Goal: Task Accomplishment & Management: Complete application form

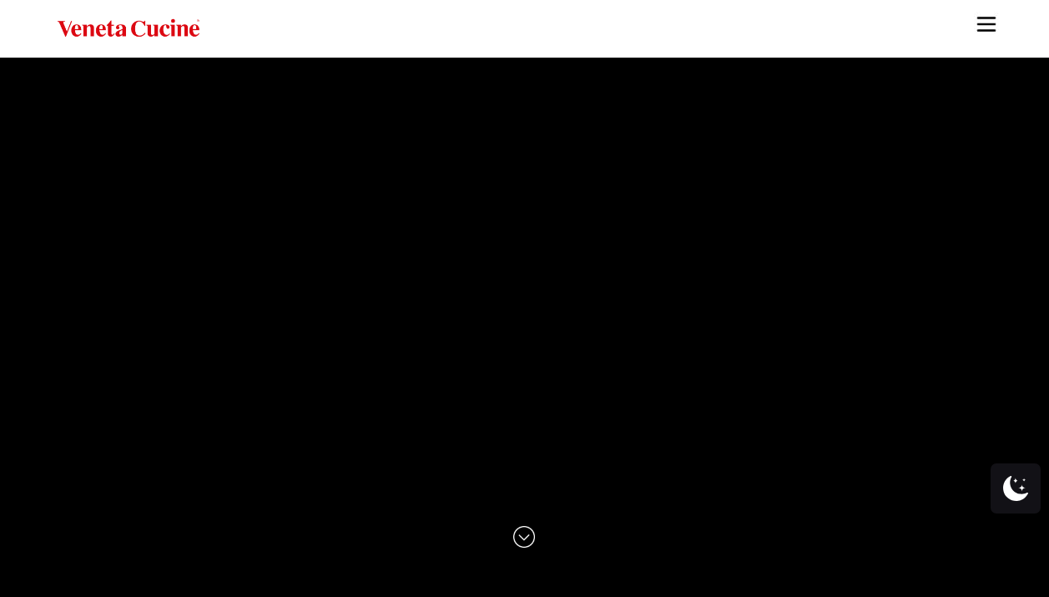
click at [985, 28] on img "Site" at bounding box center [986, 24] width 25 height 25
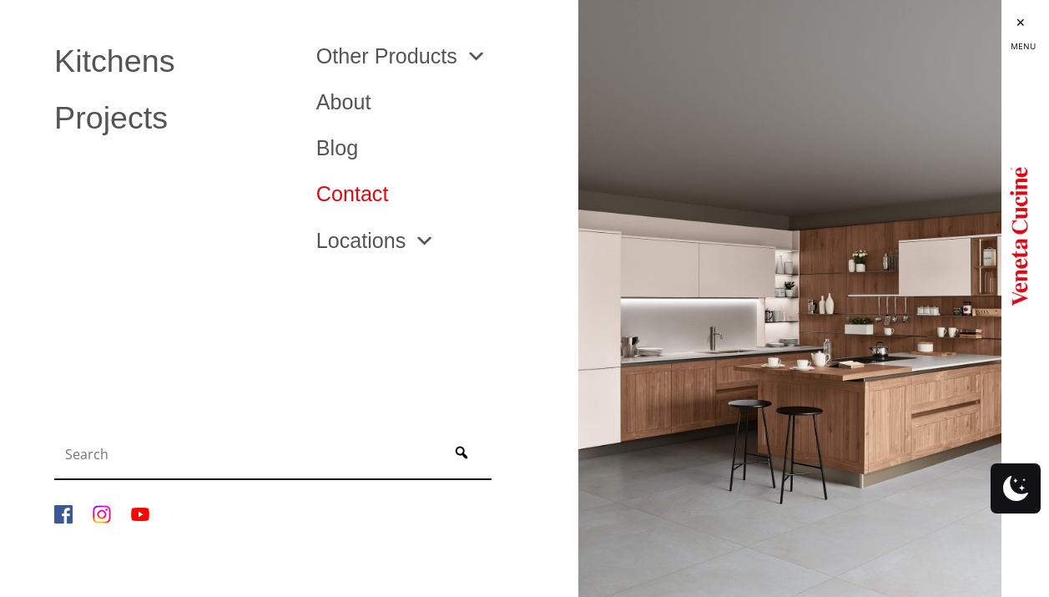
click at [375, 196] on link "Contact" at bounding box center [434, 194] width 237 height 21
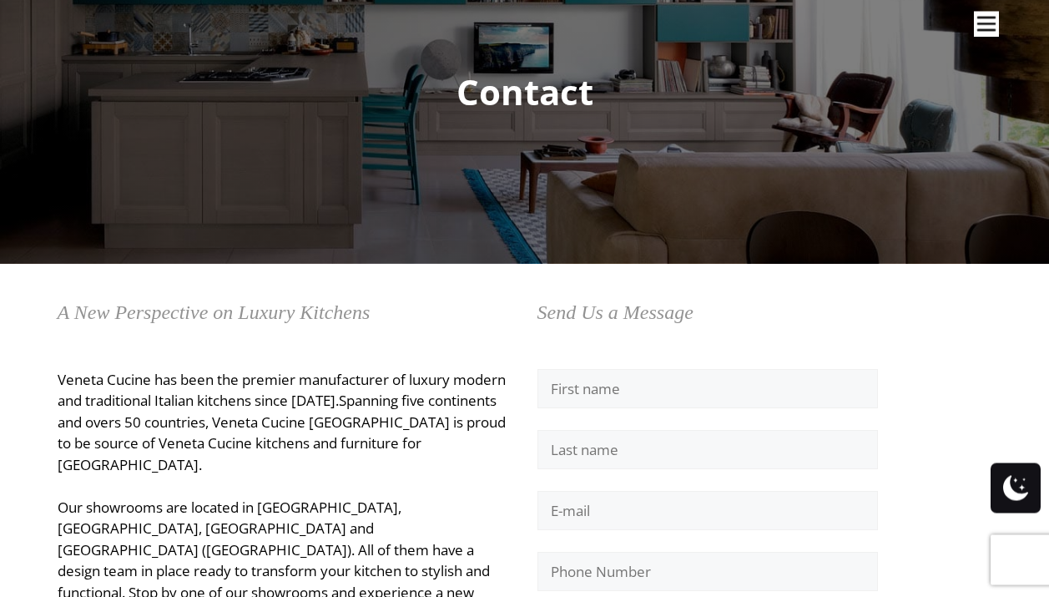
scroll to position [249, 0]
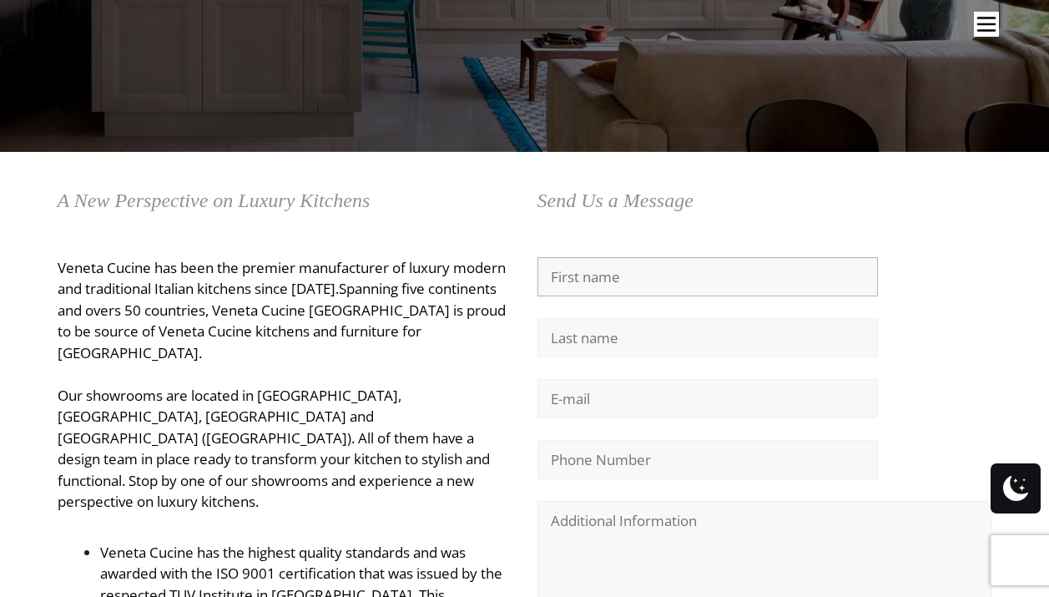
click at [577, 280] on input "Contact form" at bounding box center [707, 277] width 340 height 40
type input "Sandi"
click at [578, 346] on input "Contact form" at bounding box center [707, 338] width 340 height 40
type input "Samole"
click at [567, 404] on input "Contact form" at bounding box center [707, 399] width 340 height 40
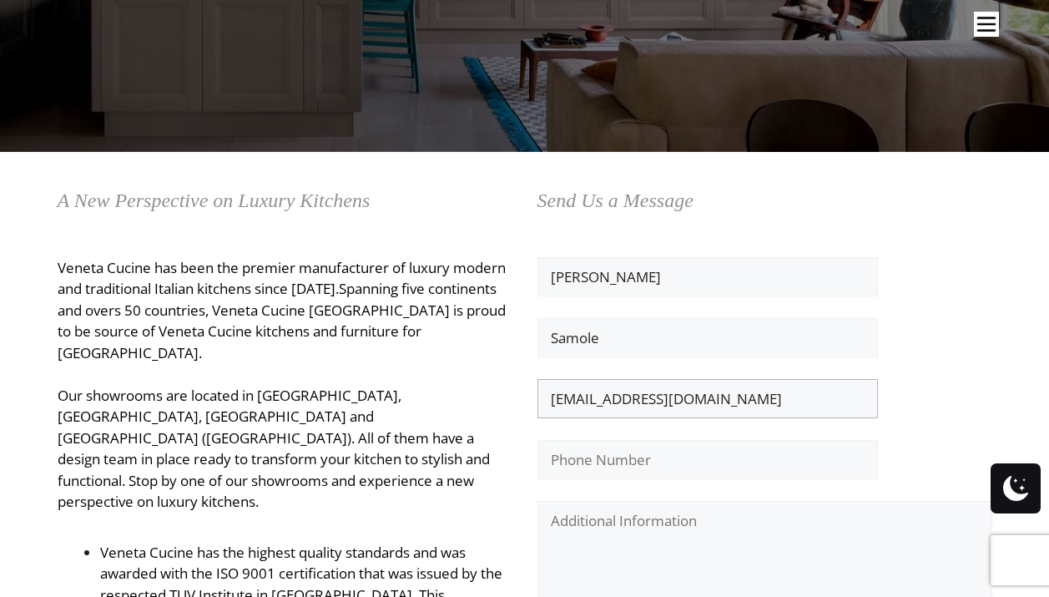
type input "sandbinteriors@me.com"
click at [565, 477] on input "Contact form" at bounding box center [707, 460] width 340 height 40
type input "305-389-2960"
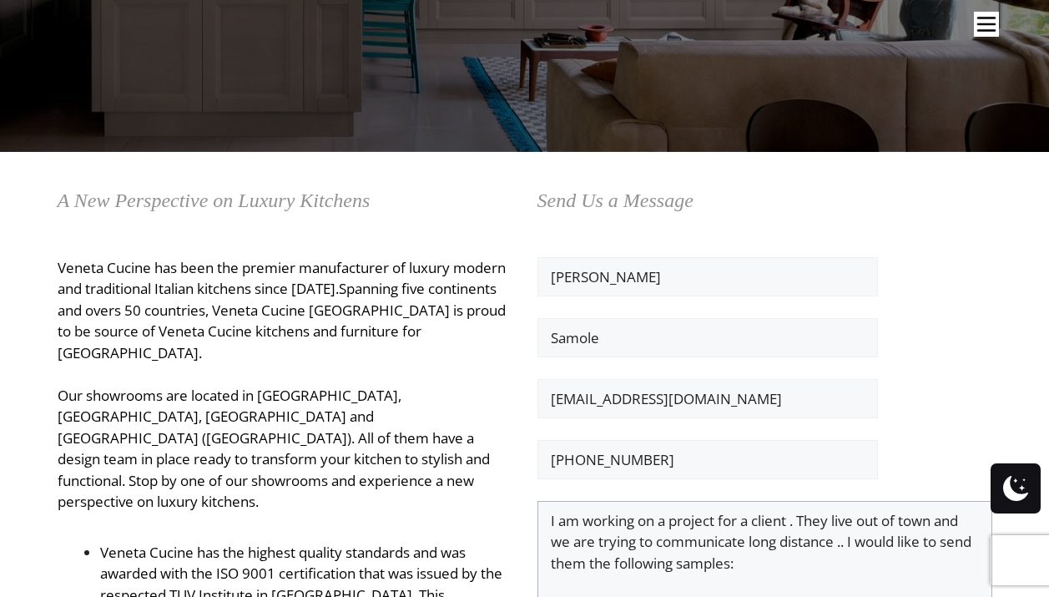
paste textarea "Sakura: Frassino Rovere Ikebana (915) Frassino Beige Ticinese (A49) Frassino Ma…"
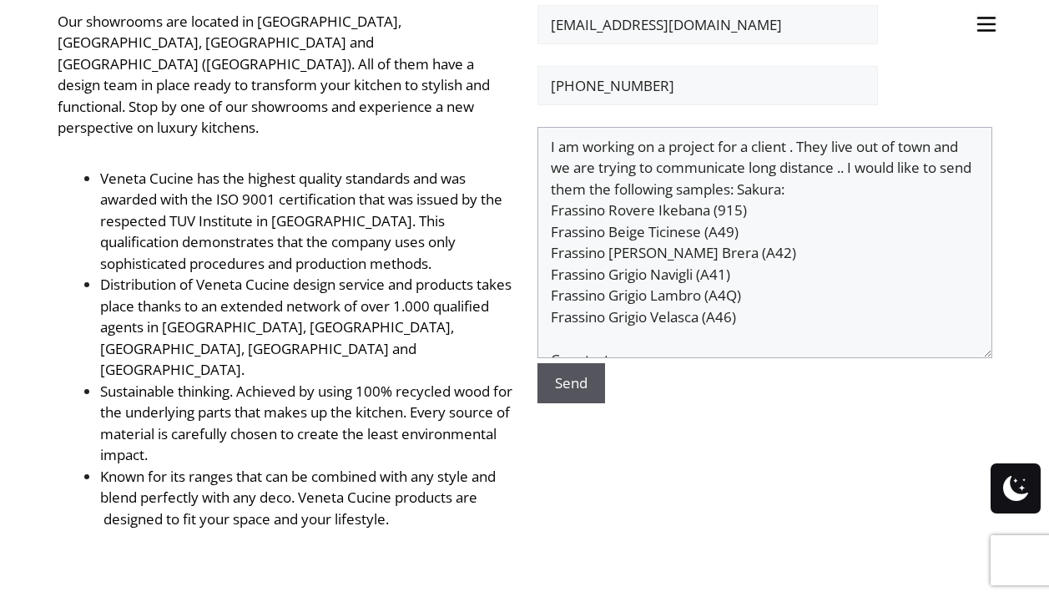
scroll to position [0, 0]
click at [775, 185] on textarea "I am working on a project for a client . They live out of town and we are tryin…" at bounding box center [764, 242] width 455 height 231
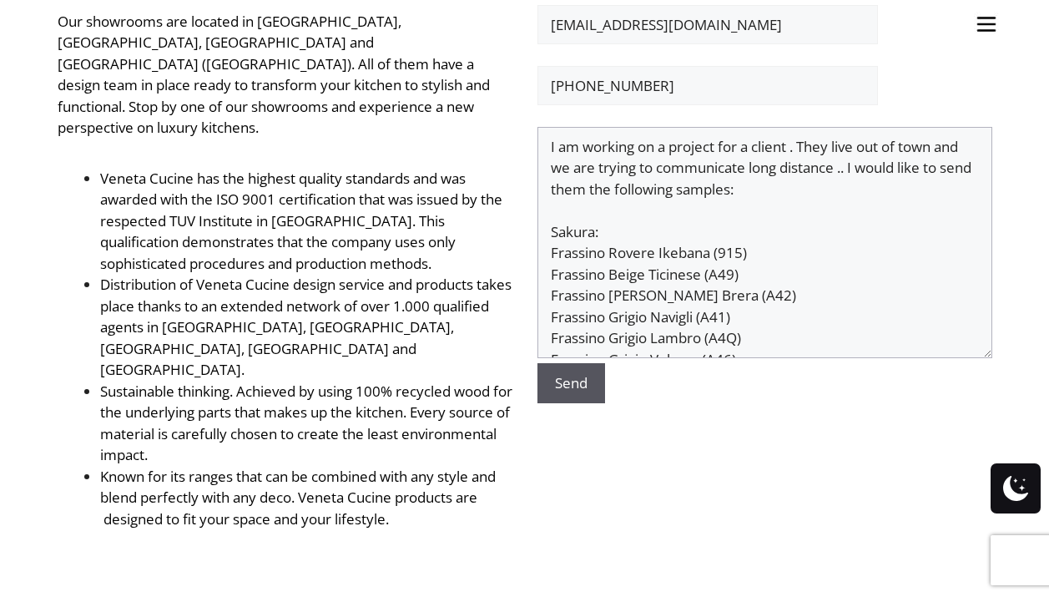
click at [783, 184] on textarea "I am working on a project for a client . They live out of town and we are tryin…" at bounding box center [764, 242] width 455 height 231
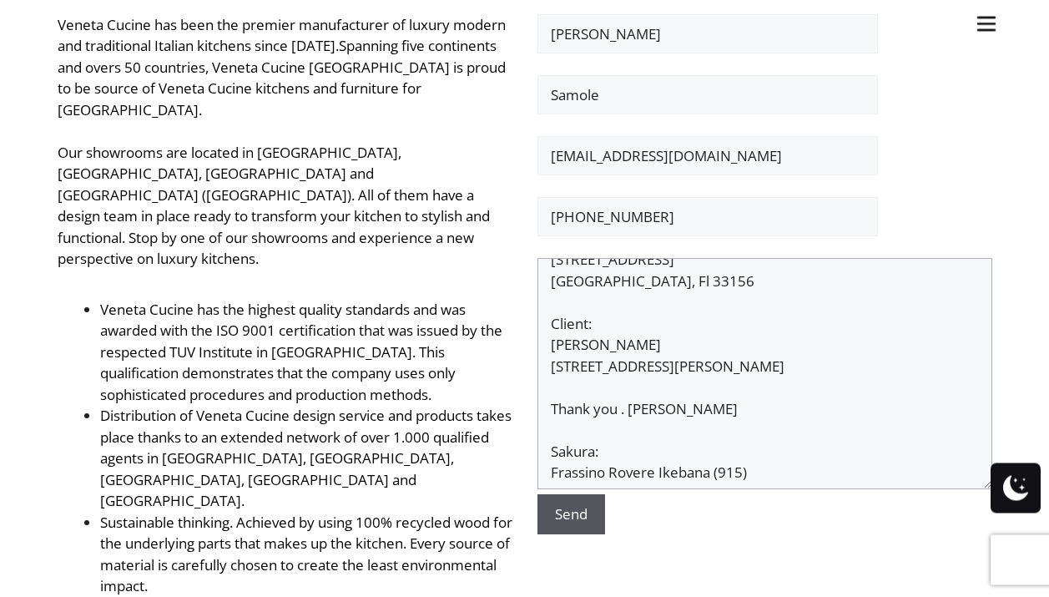
scroll to position [493, 0]
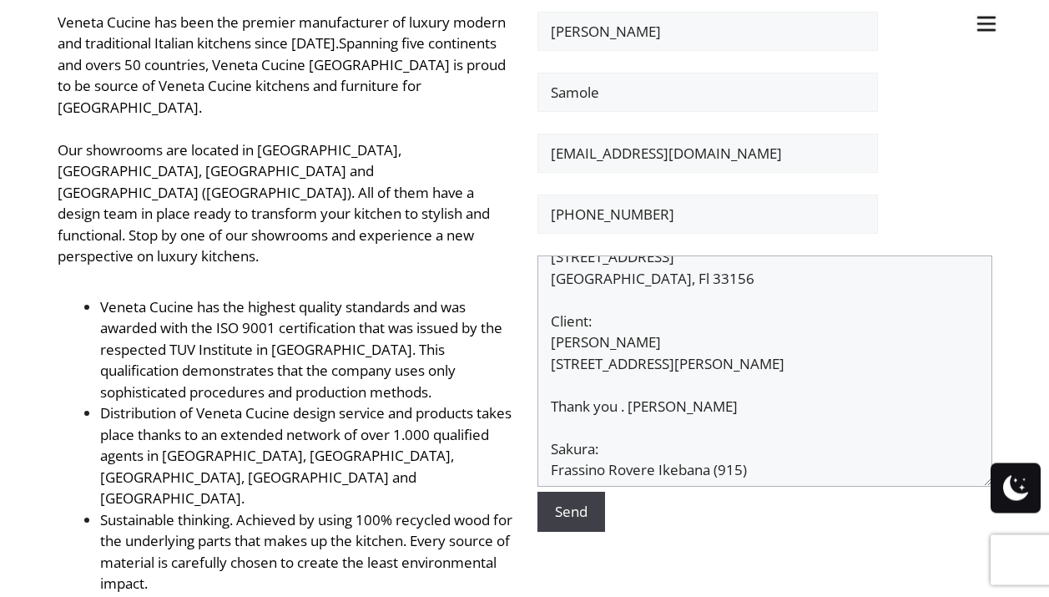
type textarea "I am working on a project for a client . They live out of town and we are tryin…"
click at [581, 508] on input "Send" at bounding box center [571, 512] width 68 height 40
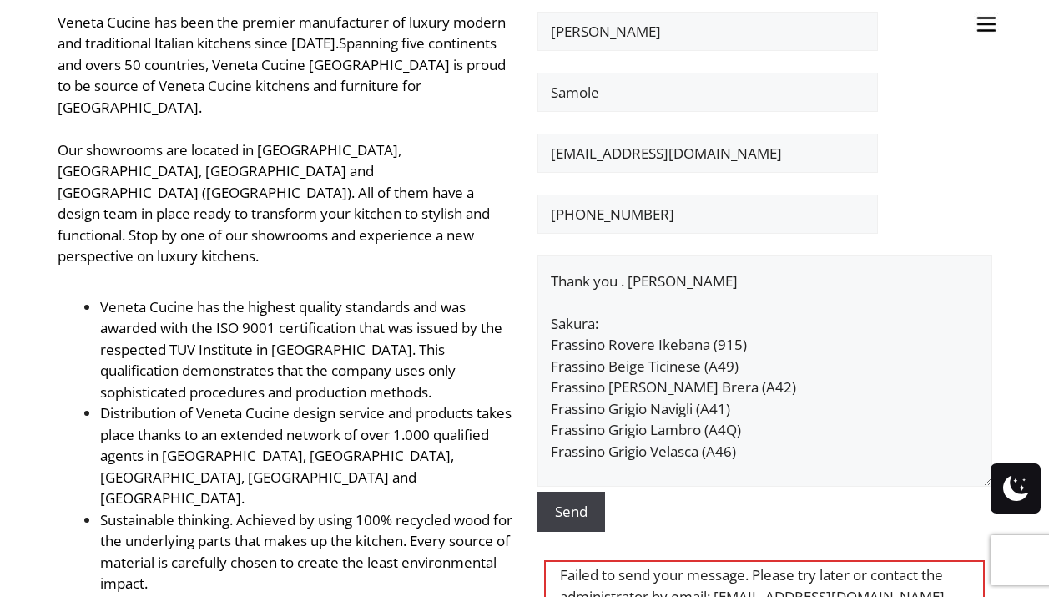
scroll to position [336, 0]
click at [784, 596] on div "Failed to send your message. Please try later or contact the administrator by e…" at bounding box center [764, 586] width 441 height 52
click at [802, 596] on div "Failed to send your message. Please try later or contact the administrator by e…" at bounding box center [764, 586] width 441 height 52
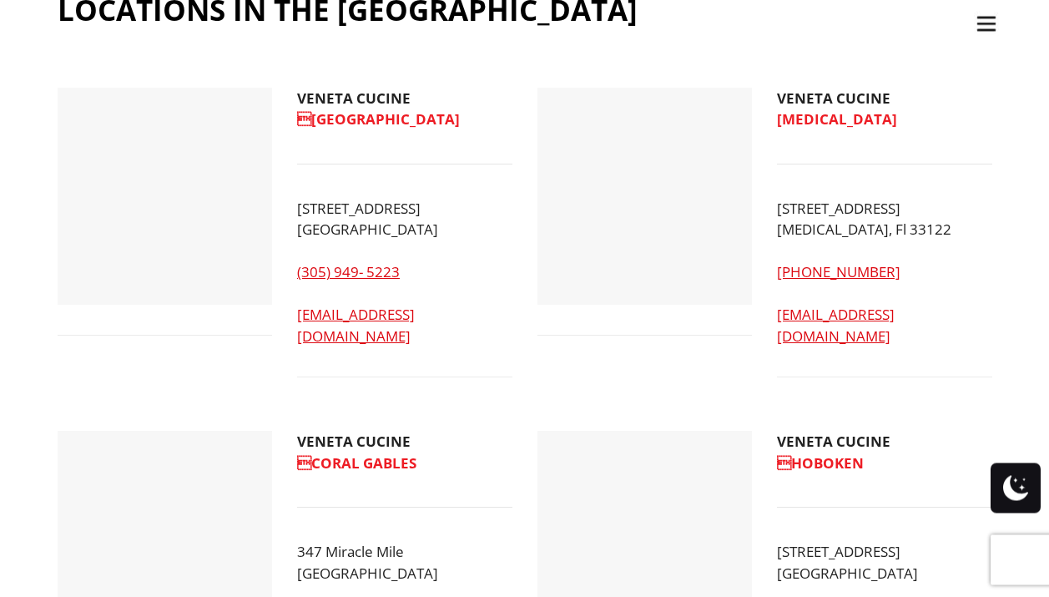
scroll to position [1278, 0]
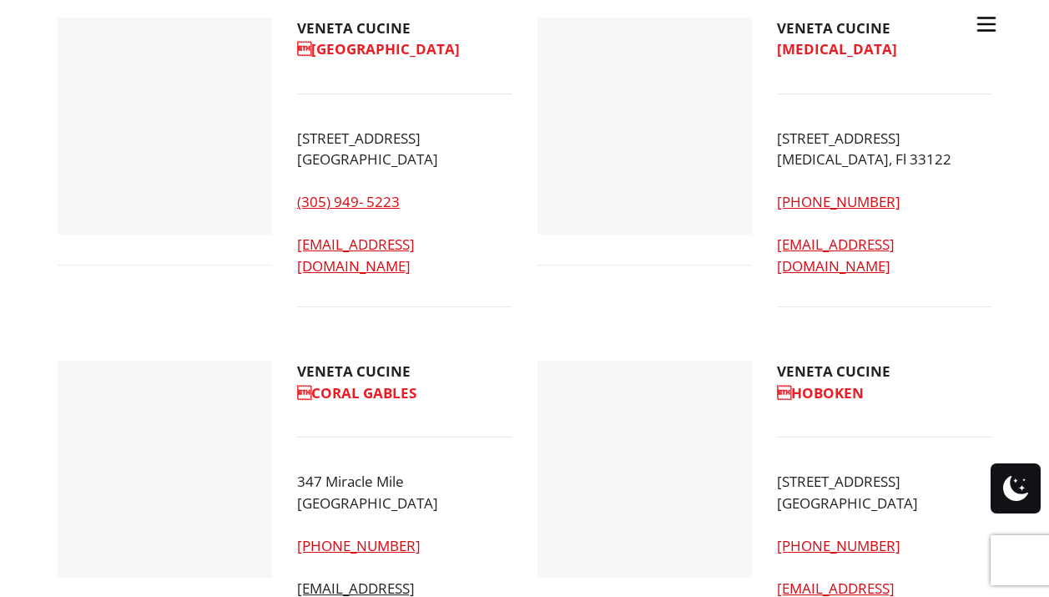
scroll to position [1352, 0]
